Goal: Task Accomplishment & Management: Manage account settings

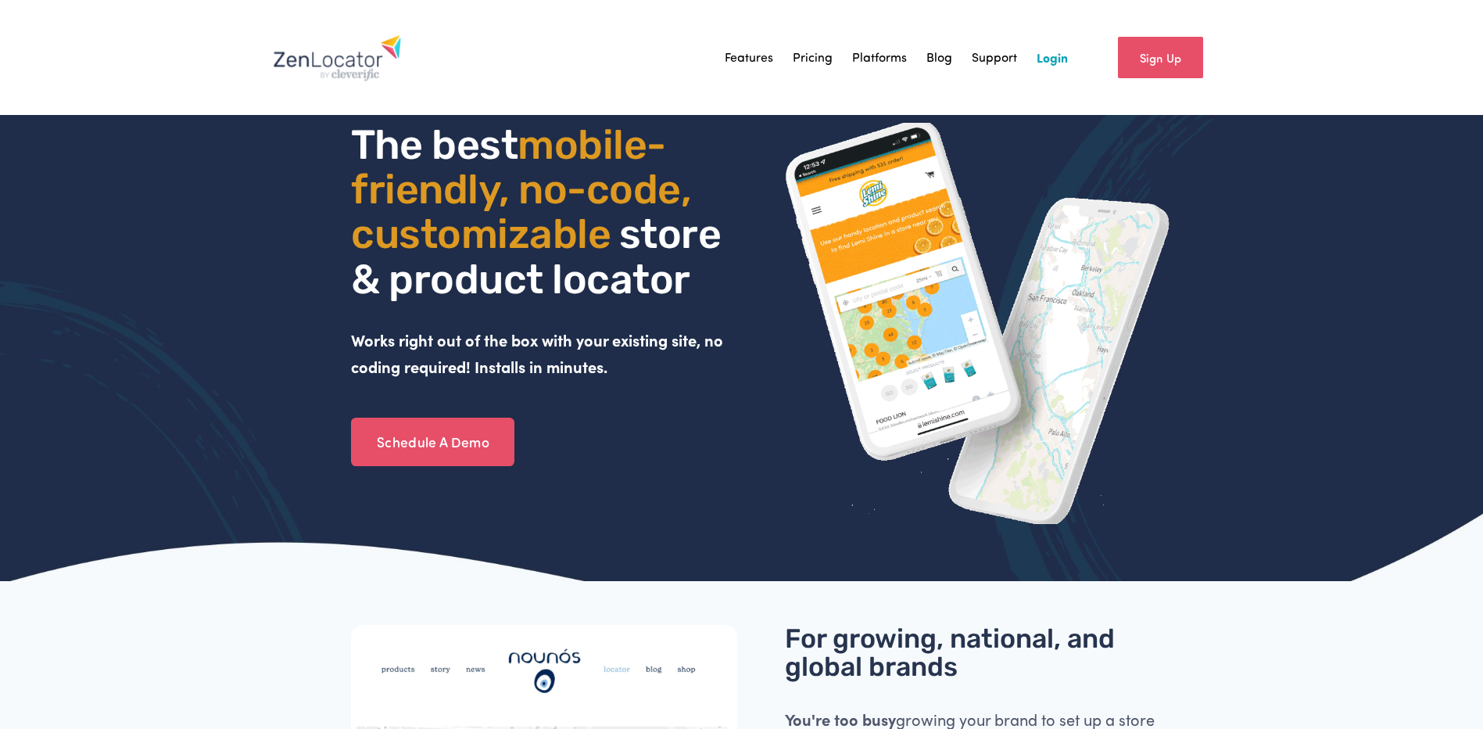
click at [1049, 57] on link "Login" at bounding box center [1052, 57] width 31 height 23
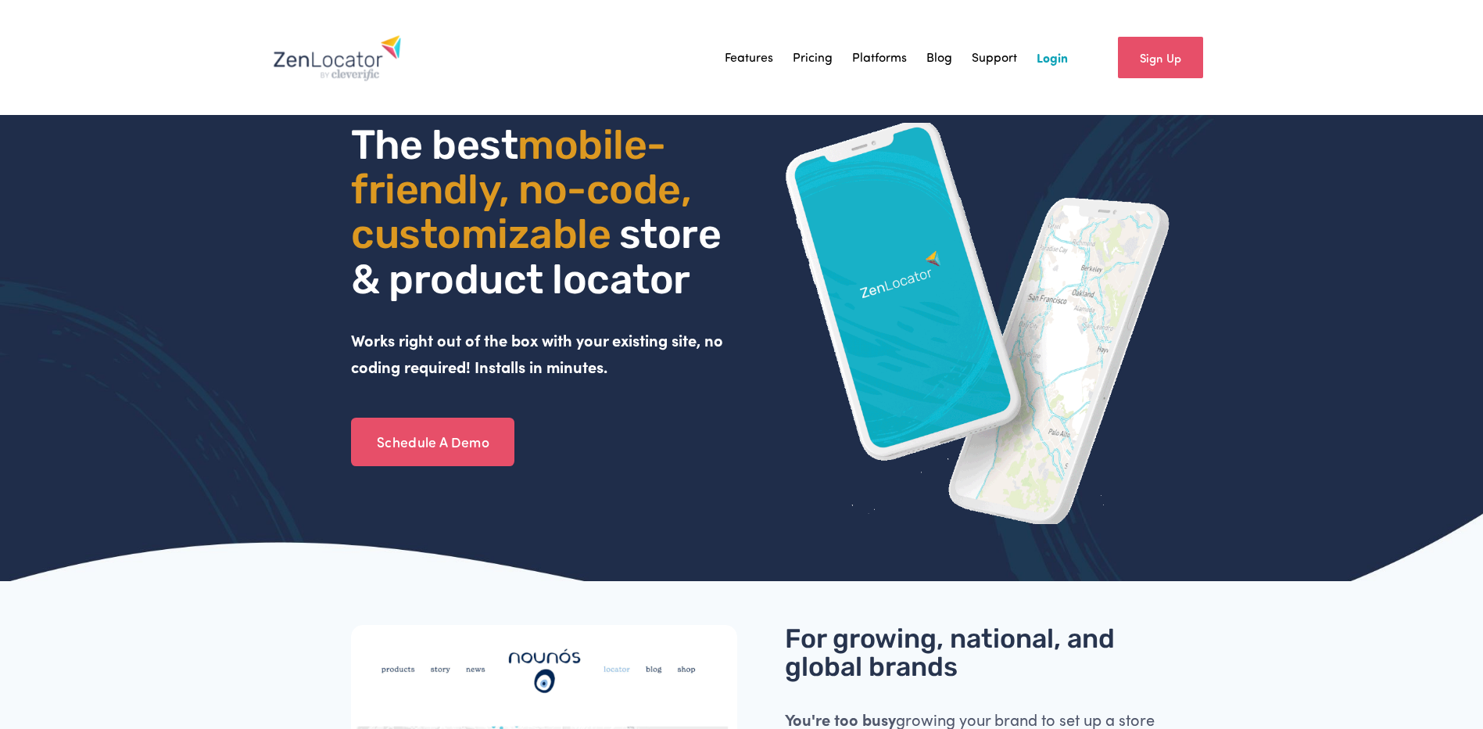
click at [1051, 57] on link "Login" at bounding box center [1052, 57] width 31 height 23
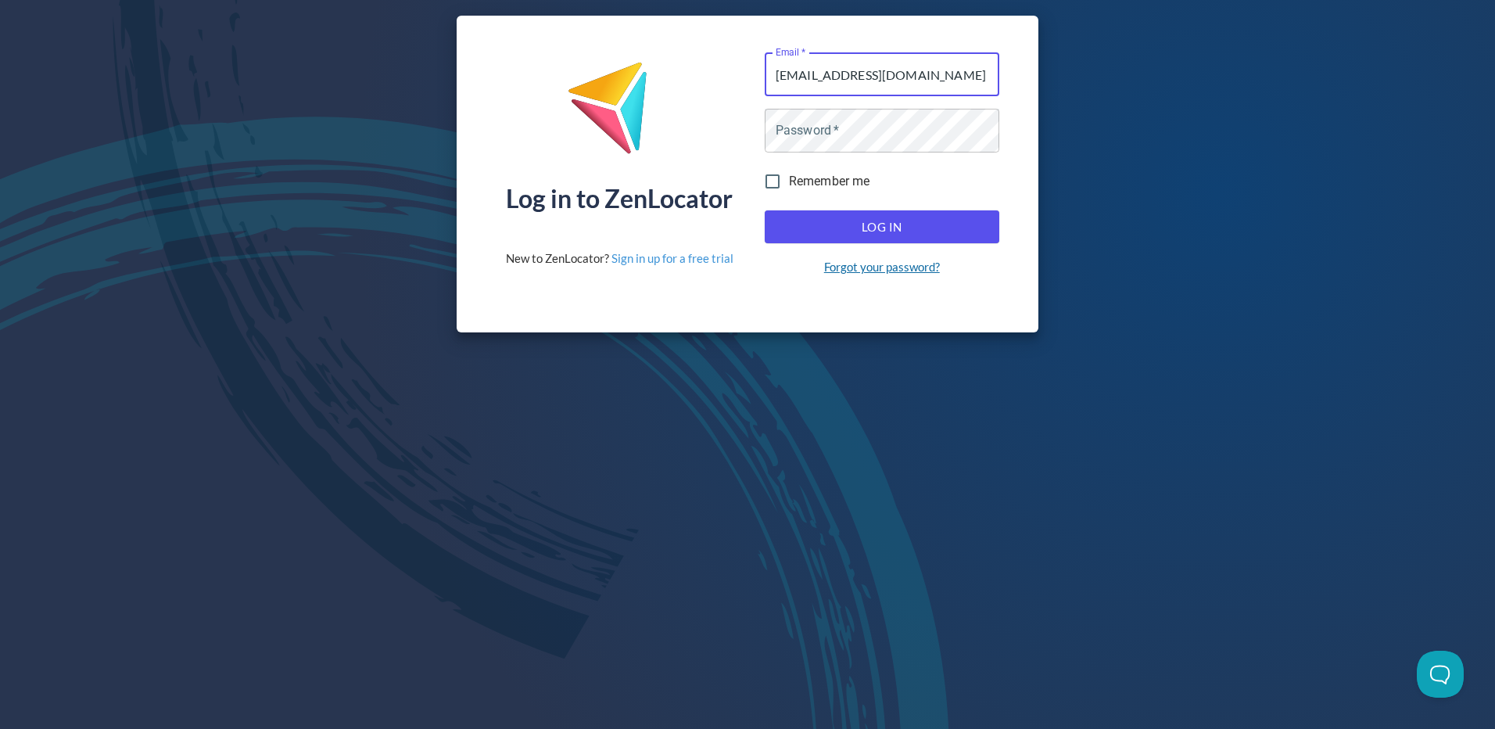
type input "deptmarketing@natren.com"
click at [879, 270] on link "Forgot your password?" at bounding box center [882, 267] width 116 height 16
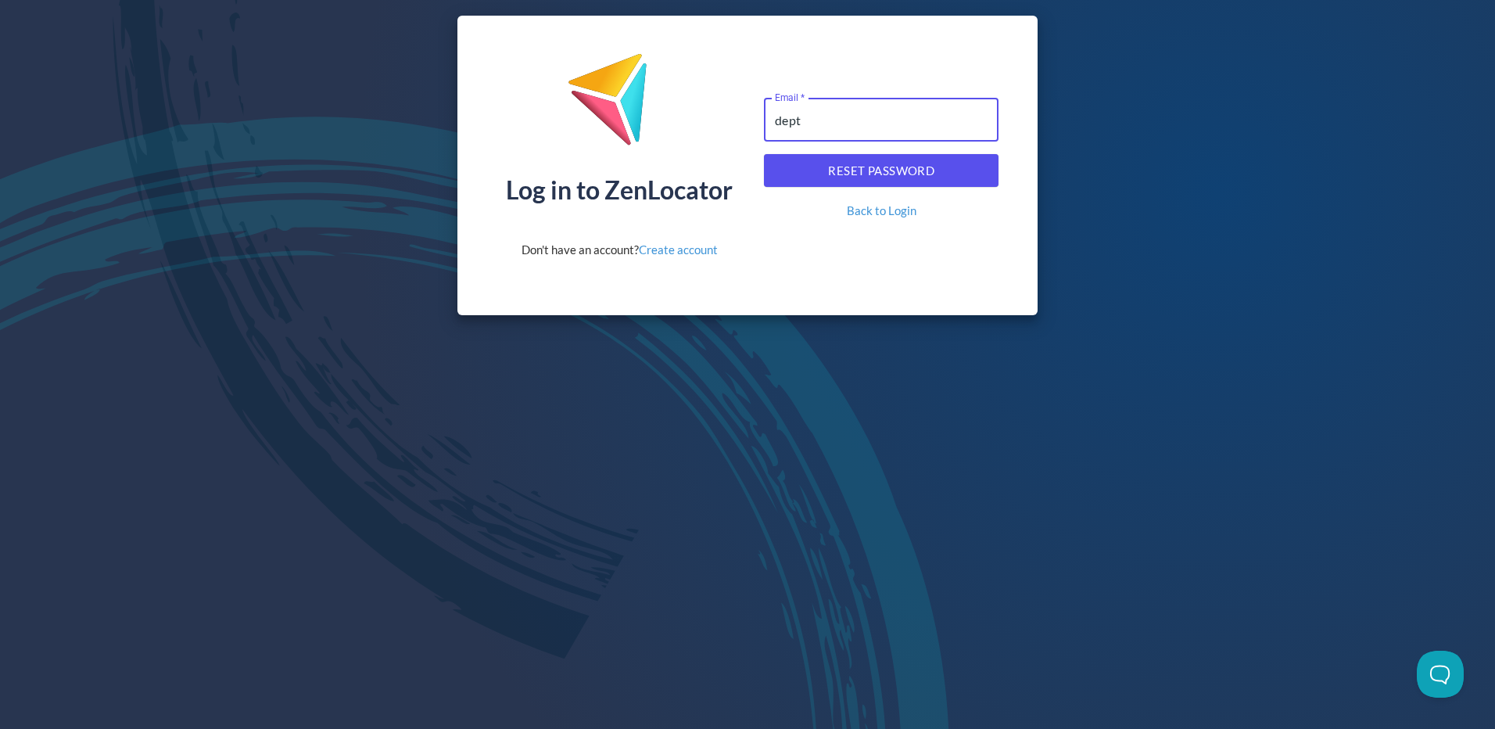
type input "[EMAIL_ADDRESS][DOMAIN_NAME]"
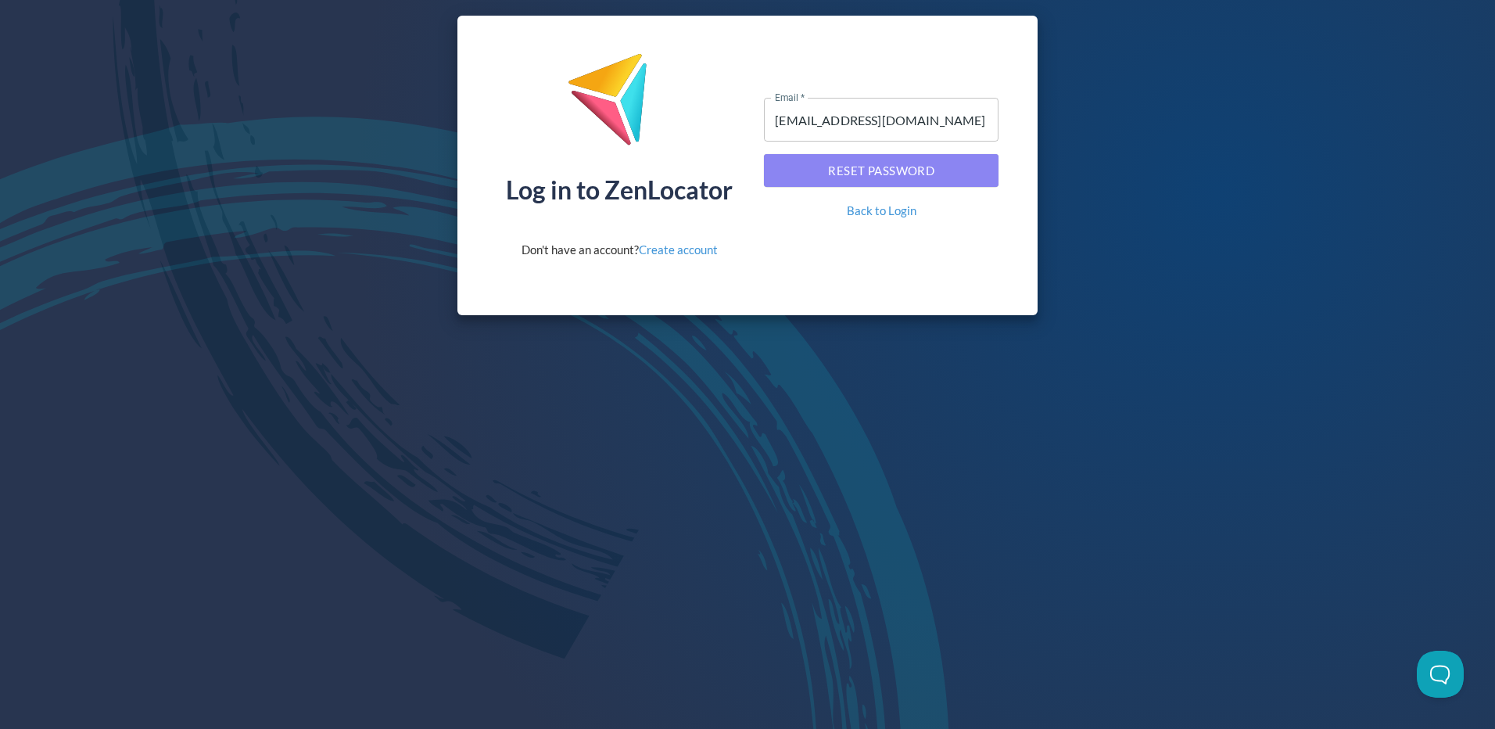
click at [886, 174] on span "Reset Password" at bounding box center [881, 170] width 200 height 20
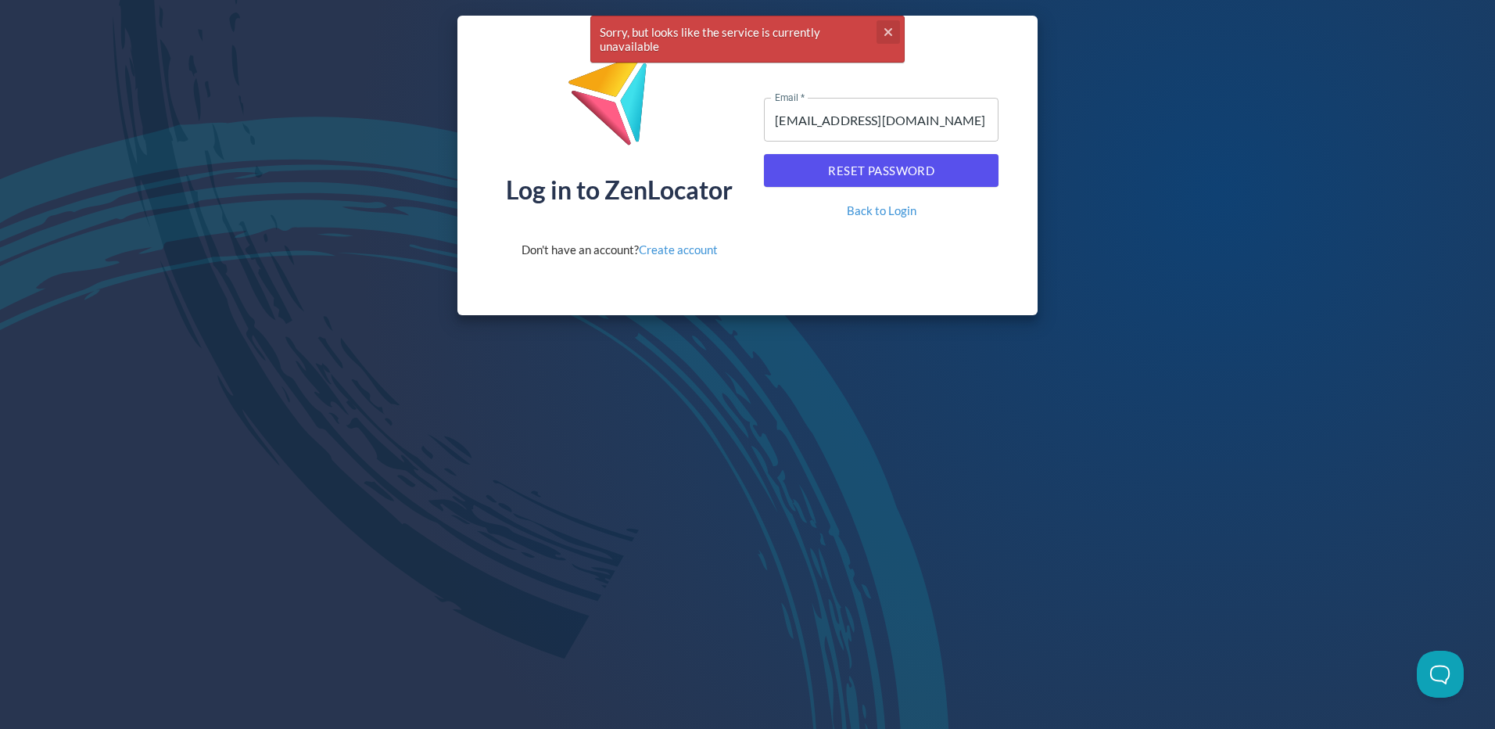
click at [886, 33] on icon "button" at bounding box center [888, 32] width 8 height 8
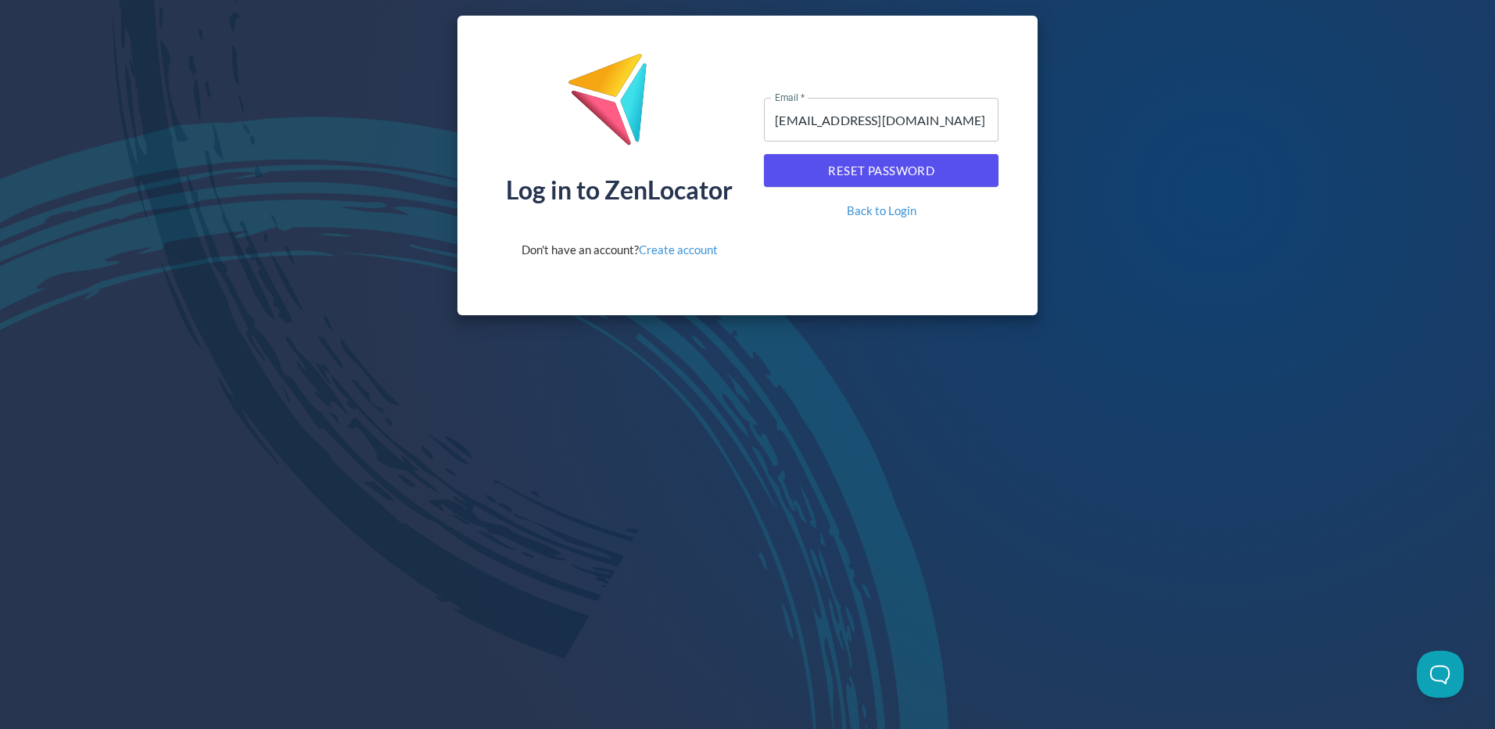
click at [240, 392] on div "Log in to ZenLocator Don't have an account? Create account Email   * deptmarket…" at bounding box center [747, 364] width 1495 height 729
click at [888, 209] on link "Back to Login" at bounding box center [882, 211] width 70 height 16
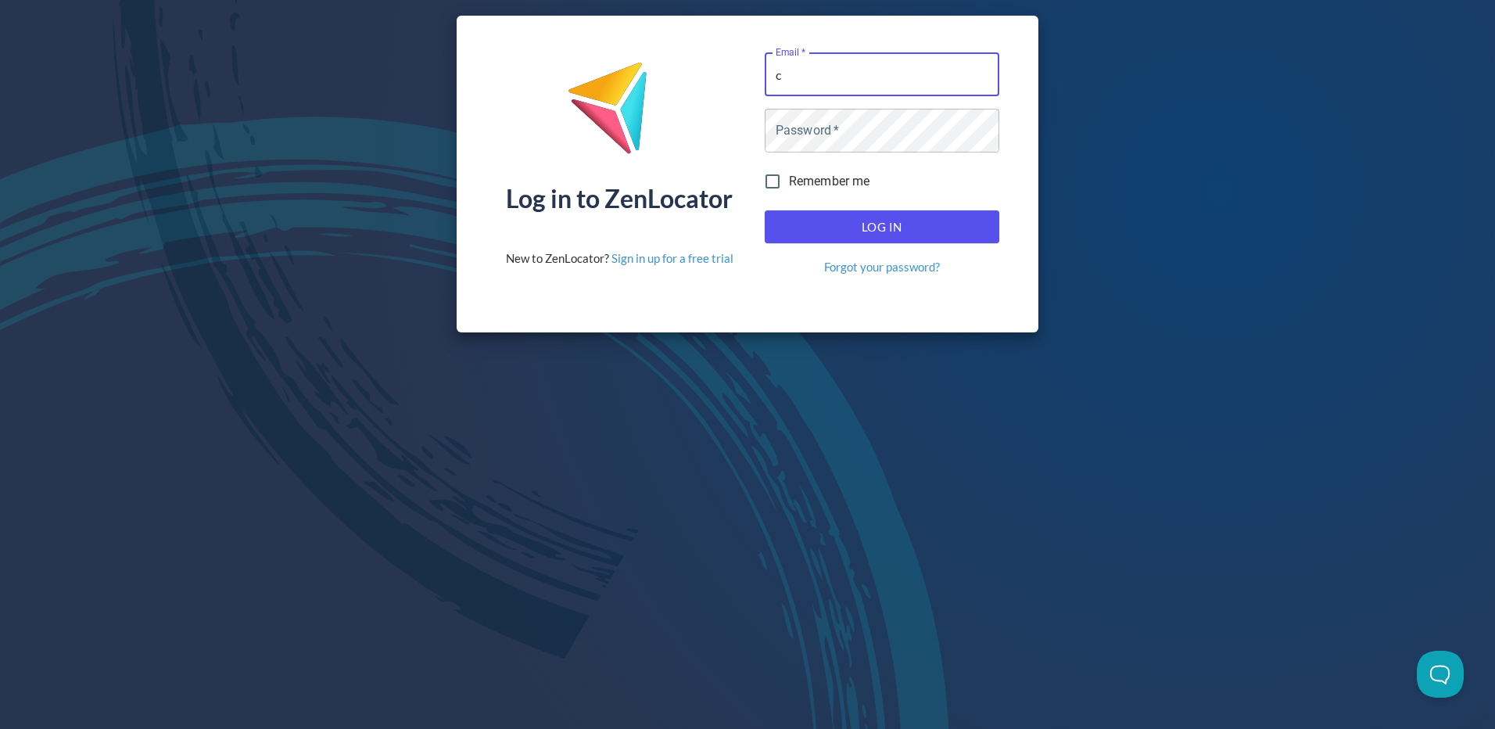
type input "[EMAIL_ADDRESS][DOMAIN_NAME]"
click at [765, 210] on button "Log In" at bounding box center [882, 226] width 235 height 33
click at [803, 75] on input "Email   *" at bounding box center [882, 74] width 235 height 44
drag, startPoint x: 812, startPoint y: 76, endPoint x: 737, endPoint y: 76, distance: 74.3
click at [737, 76] on div "Log in to ZenLocator New to ZenLocator? Sign in up for a free trial Email   * m…" at bounding box center [748, 174] width 582 height 317
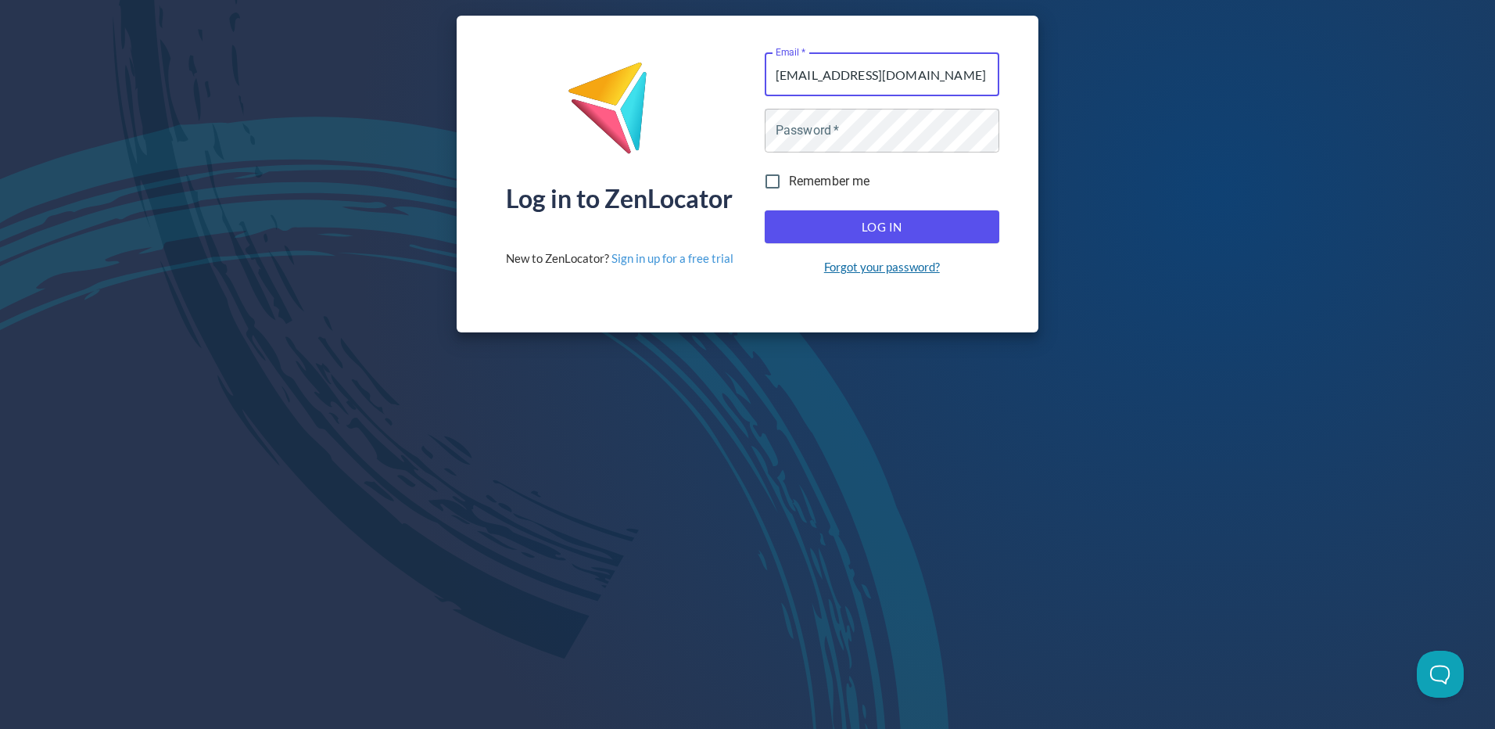
type input "[EMAIL_ADDRESS][DOMAIN_NAME]"
click at [870, 263] on link "Forgot your password?" at bounding box center [882, 267] width 116 height 16
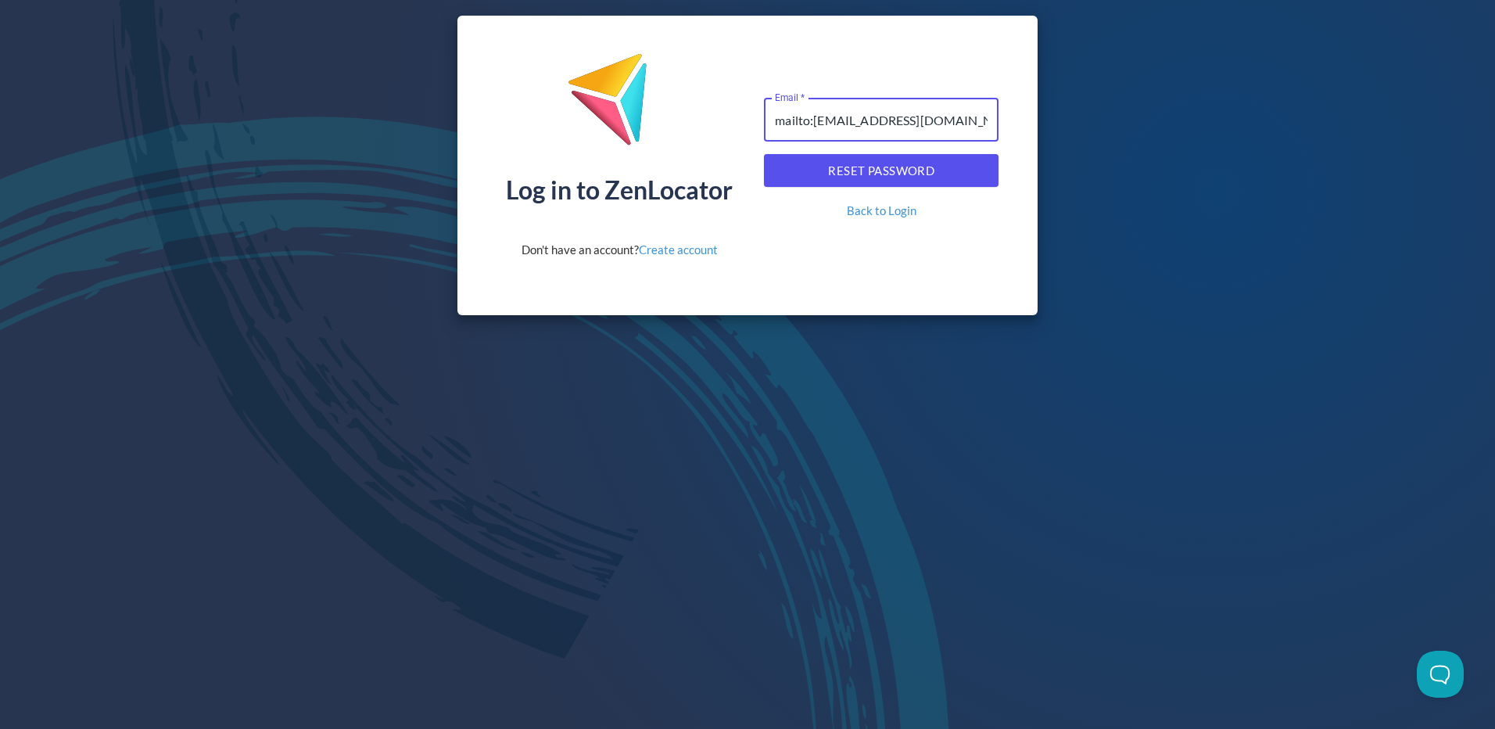
drag, startPoint x: 812, startPoint y: 122, endPoint x: 616, endPoint y: 122, distance: 195.5
click at [617, 122] on div "Log in to ZenLocator Don't have an account? Create account Email   * mailto:[EM…" at bounding box center [747, 166] width 581 height 300
type input "[EMAIL_ADDRESS][DOMAIN_NAME]"
click at [866, 171] on span "Reset Password" at bounding box center [881, 170] width 200 height 20
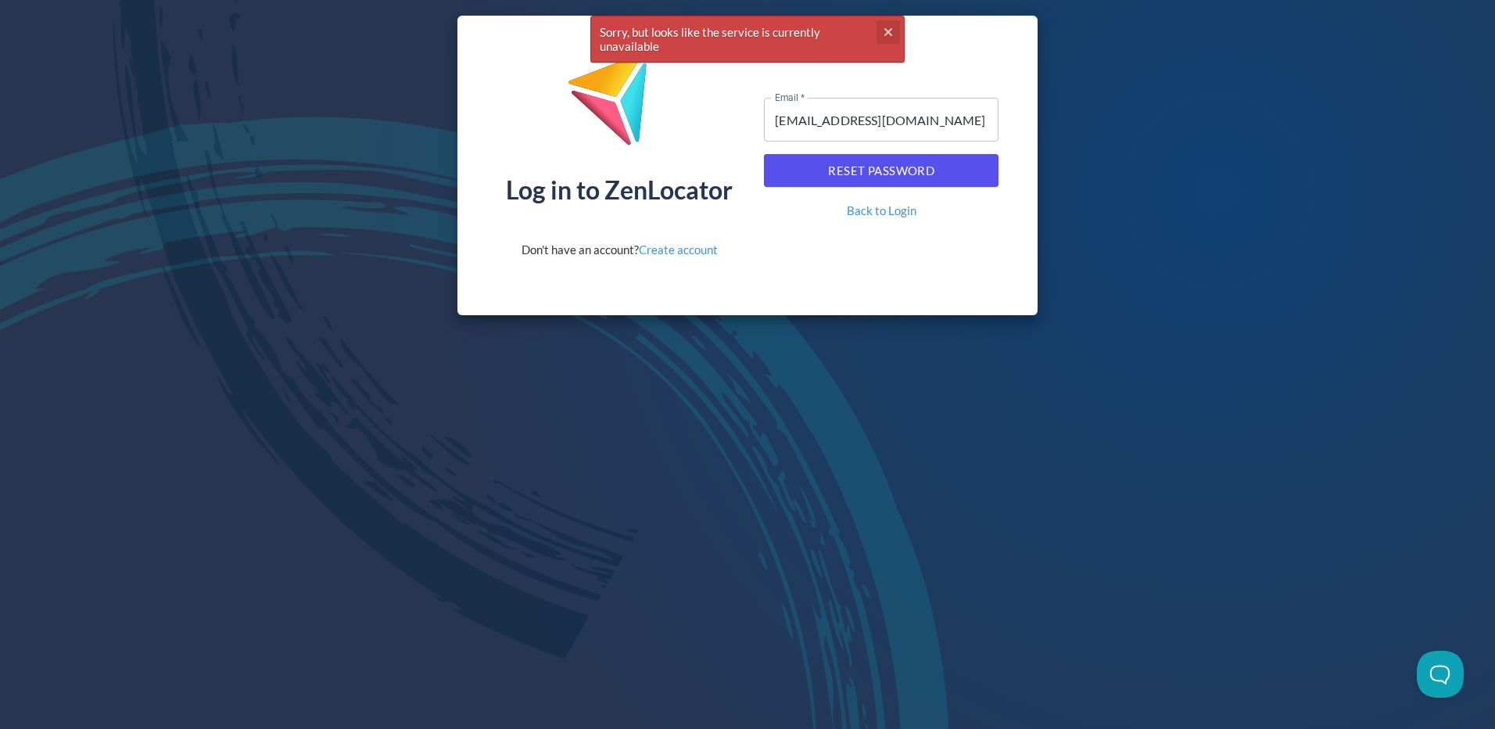
click at [879, 31] on button "cross" at bounding box center [888, 31] width 23 height 23
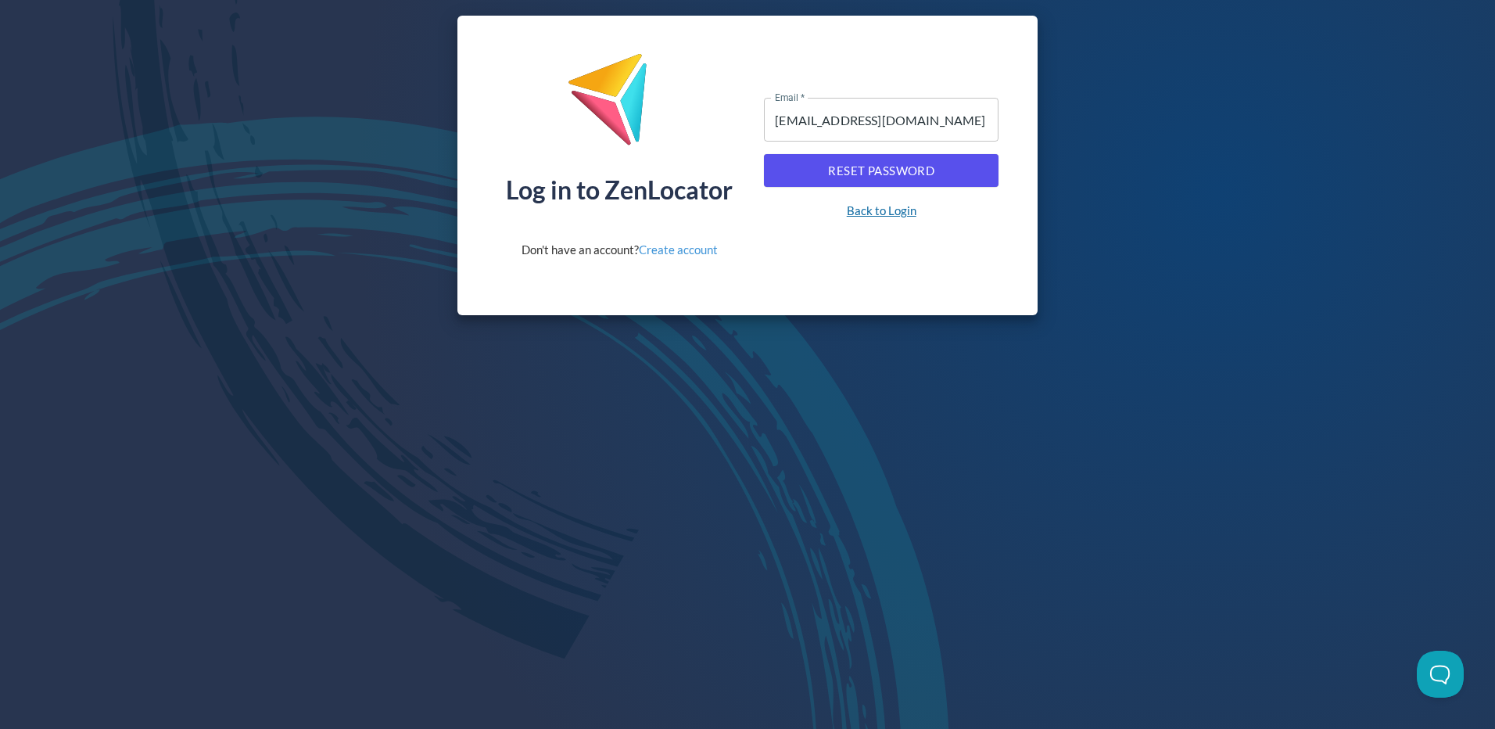
click at [877, 215] on link "Back to Login" at bounding box center [882, 211] width 70 height 16
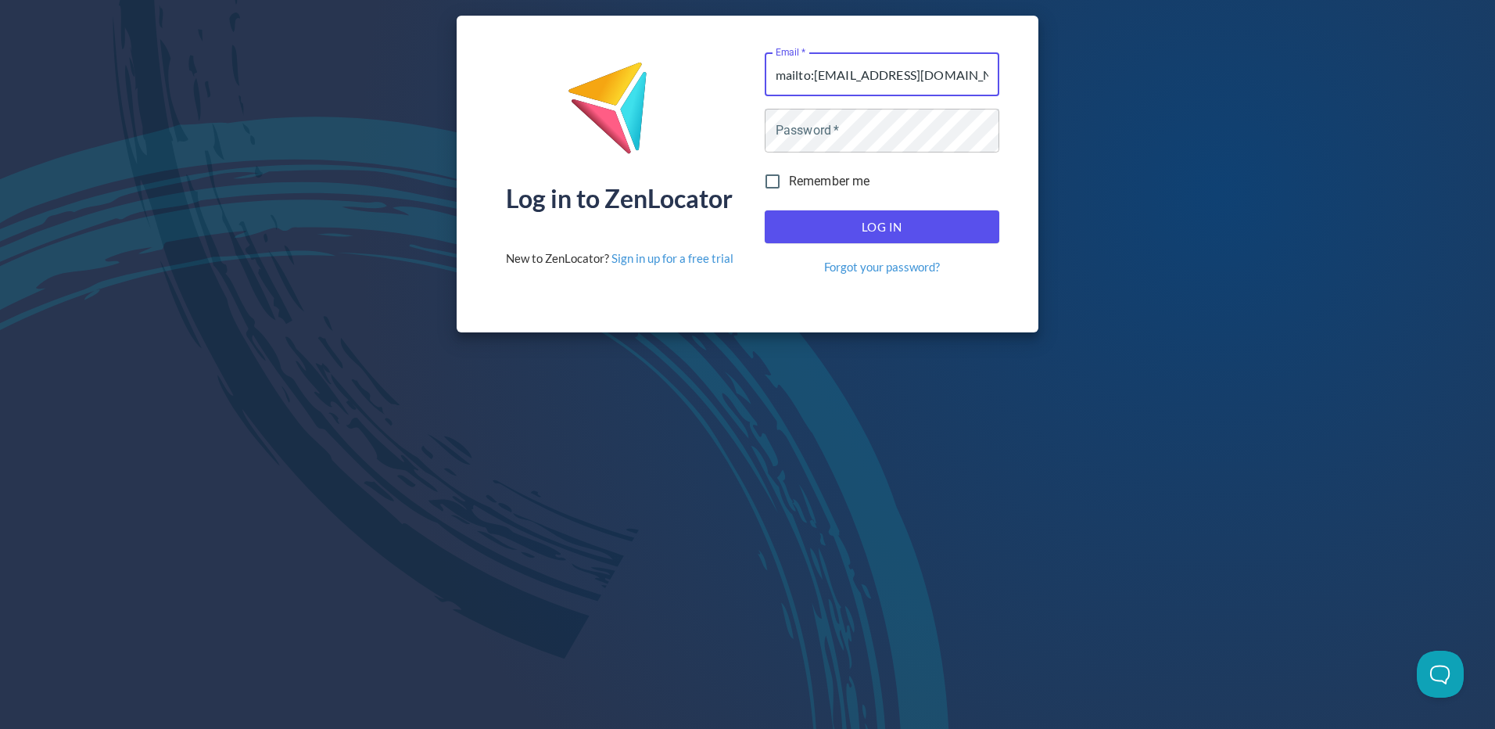
drag, startPoint x: 815, startPoint y: 75, endPoint x: 576, endPoint y: 76, distance: 239.3
click at [576, 76] on div "Log in to ZenLocator New to ZenLocator? Sign in up for a free trial Email   * m…" at bounding box center [748, 174] width 582 height 317
type input "[EMAIL_ADDRESS][DOMAIN_NAME]"
click at [866, 228] on span "Log In" at bounding box center [882, 227] width 200 height 20
click at [568, 136] on div "Log in to ZenLocator New to ZenLocator? Sign in up for a free trial Email   * […" at bounding box center [748, 174] width 582 height 317
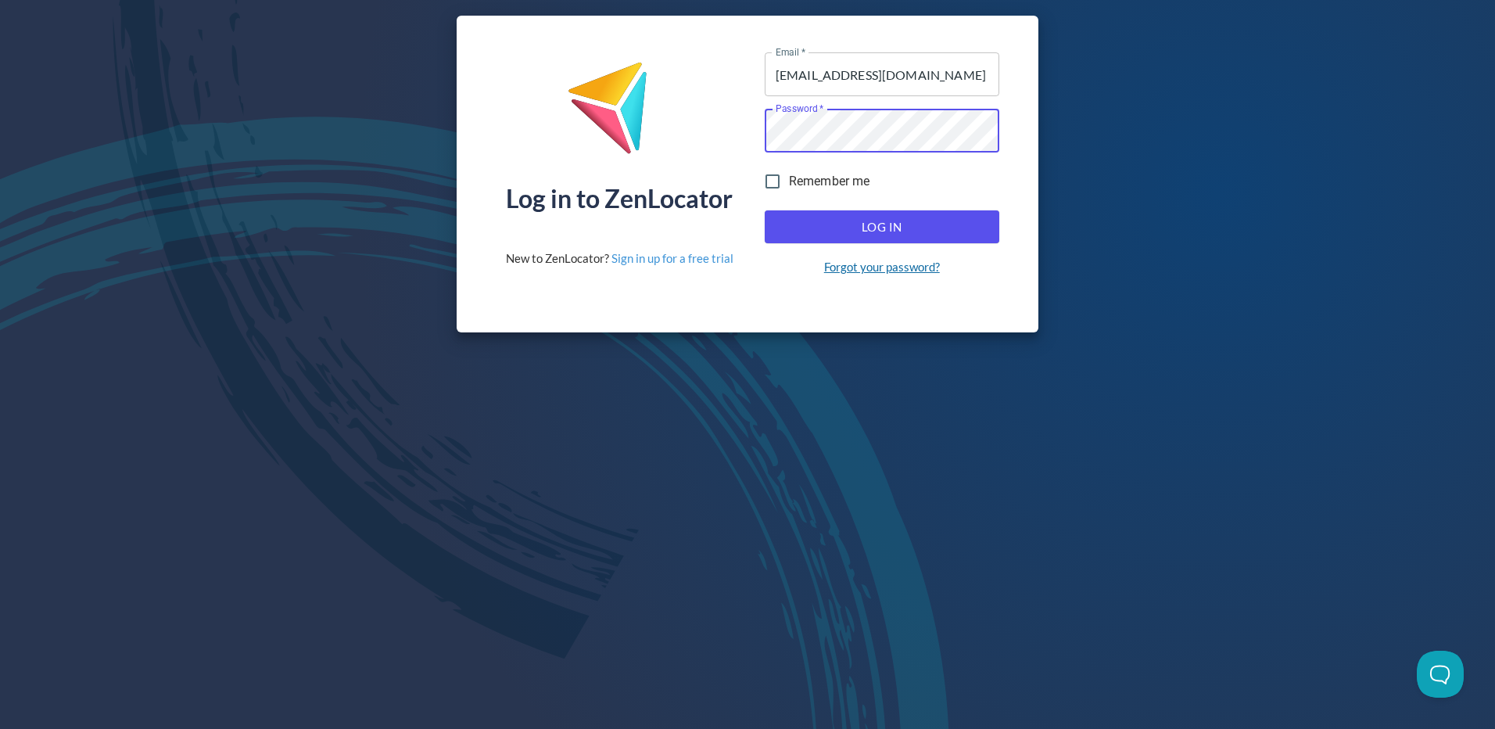
click at [895, 268] on link "Forgot your password?" at bounding box center [882, 267] width 116 height 16
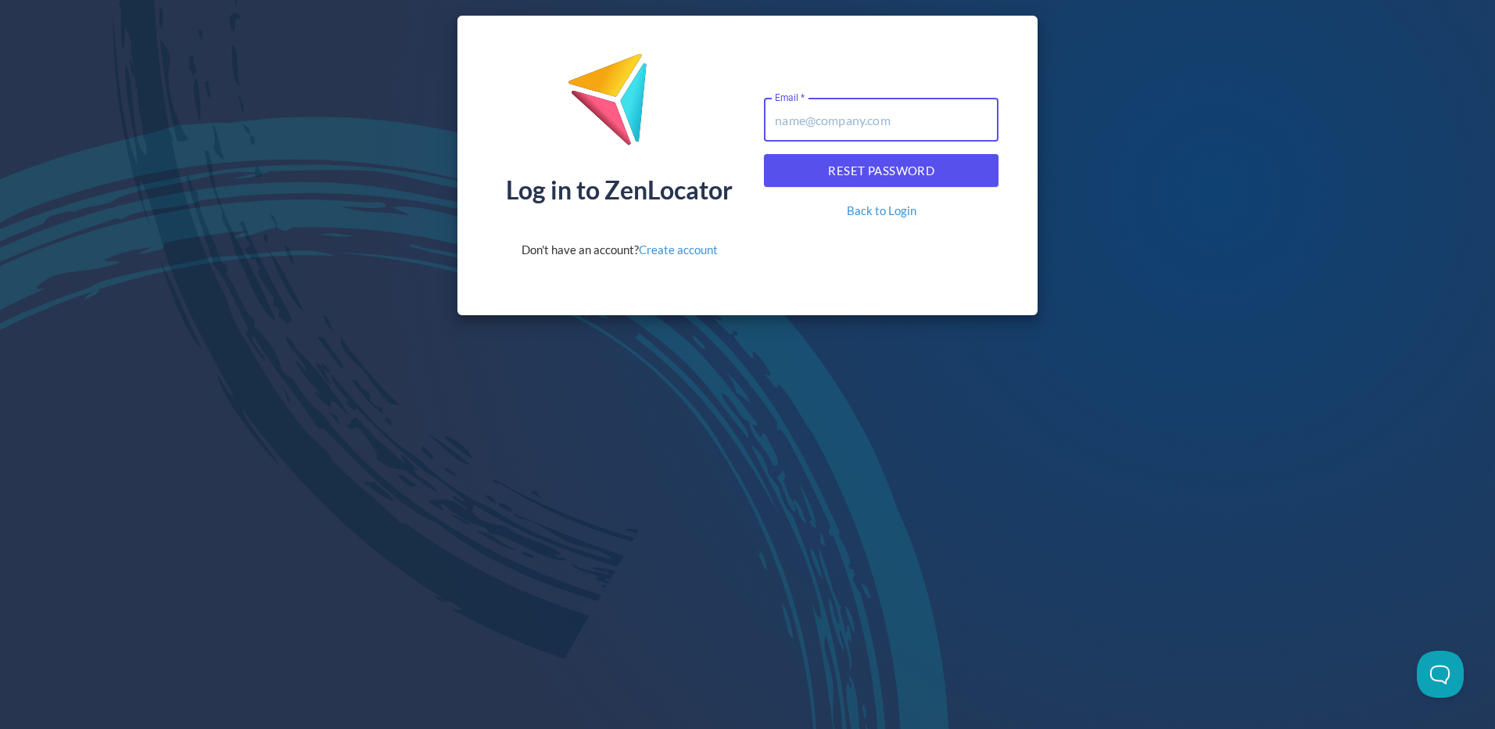
click at [828, 123] on input "Email   *" at bounding box center [881, 120] width 235 height 44
paste input "[EMAIL_ADDRESS][DOMAIN_NAME]"
type input "[EMAIL_ADDRESS][DOMAIN_NAME]"
click at [877, 168] on span "Reset Password" at bounding box center [881, 170] width 200 height 20
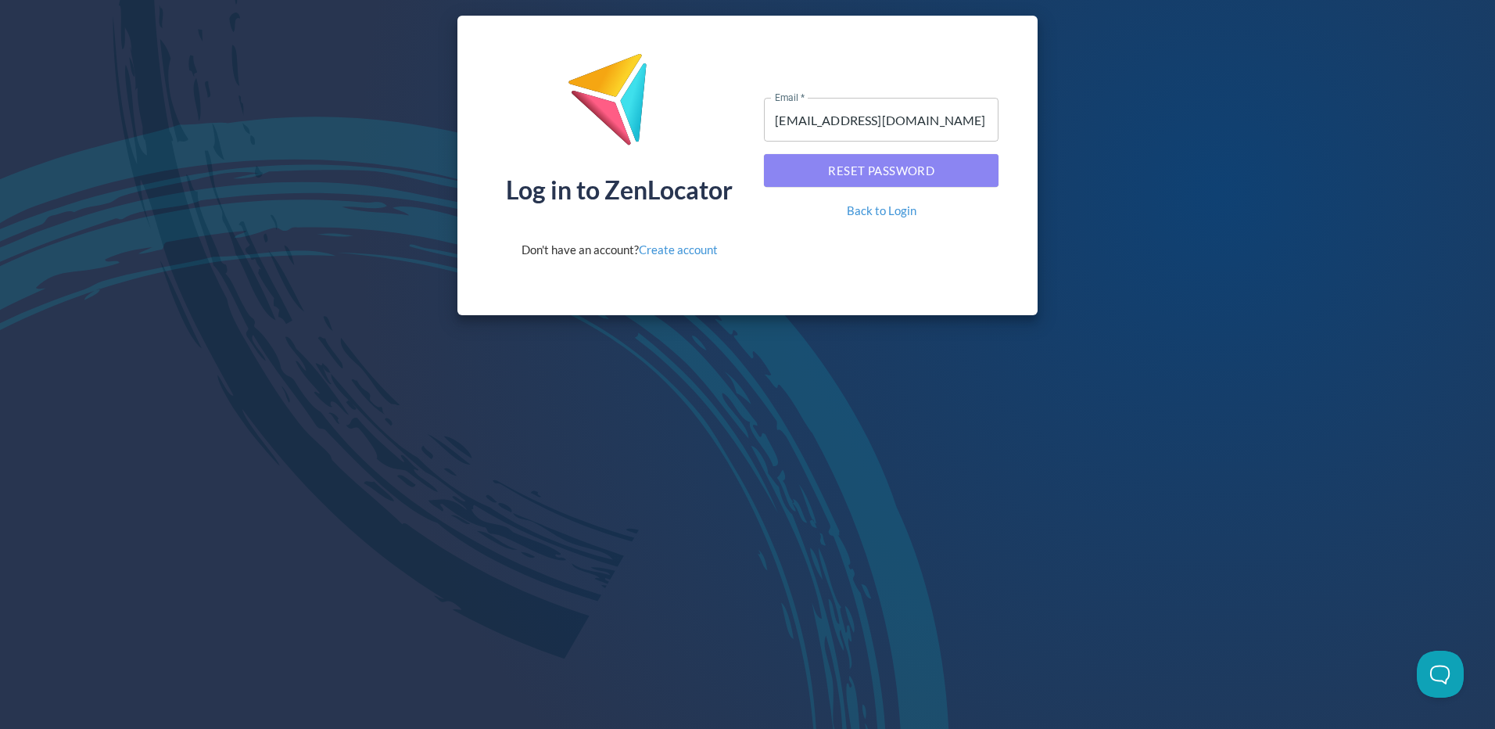
click at [870, 177] on span "Reset Password" at bounding box center [881, 170] width 200 height 20
